Goal: Information Seeking & Learning: Learn about a topic

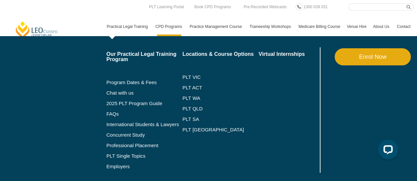
click at [103, 76] on div "Our Practical Legal Training Program Program Dates & Fees Chat with us 2025 PLT…" at bounding box center [258, 110] width 310 height 148
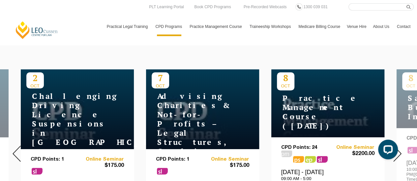
scroll to position [231, 0]
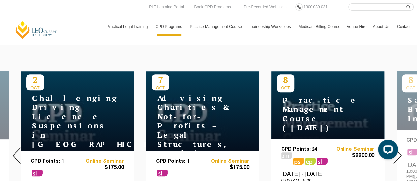
click at [380, 7] on input "Search here" at bounding box center [380, 6] width 65 height 7
type input "leasing cpd"
click at [406, 3] on button "submit" at bounding box center [409, 6] width 7 height 7
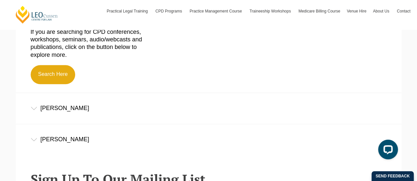
scroll to position [165, 0]
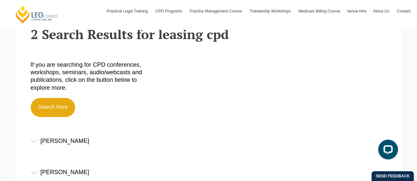
click at [34, 148] on div "[PERSON_NAME]" at bounding box center [208, 141] width 385 height 31
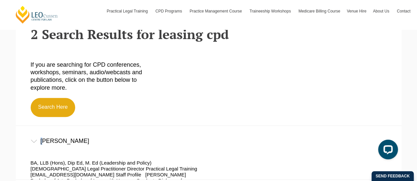
scroll to position [231, 0]
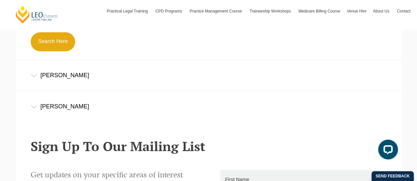
click at [35, 111] on div "[PERSON_NAME]" at bounding box center [208, 107] width 385 height 31
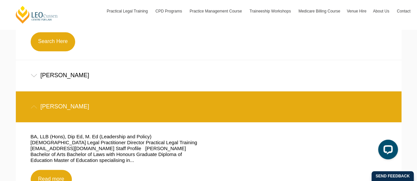
click at [37, 85] on div "Angelo Bartzis" at bounding box center [208, 75] width 385 height 31
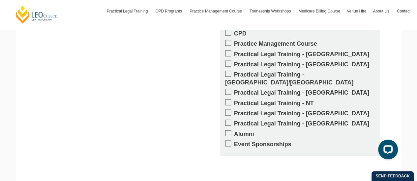
scroll to position [692, 0]
